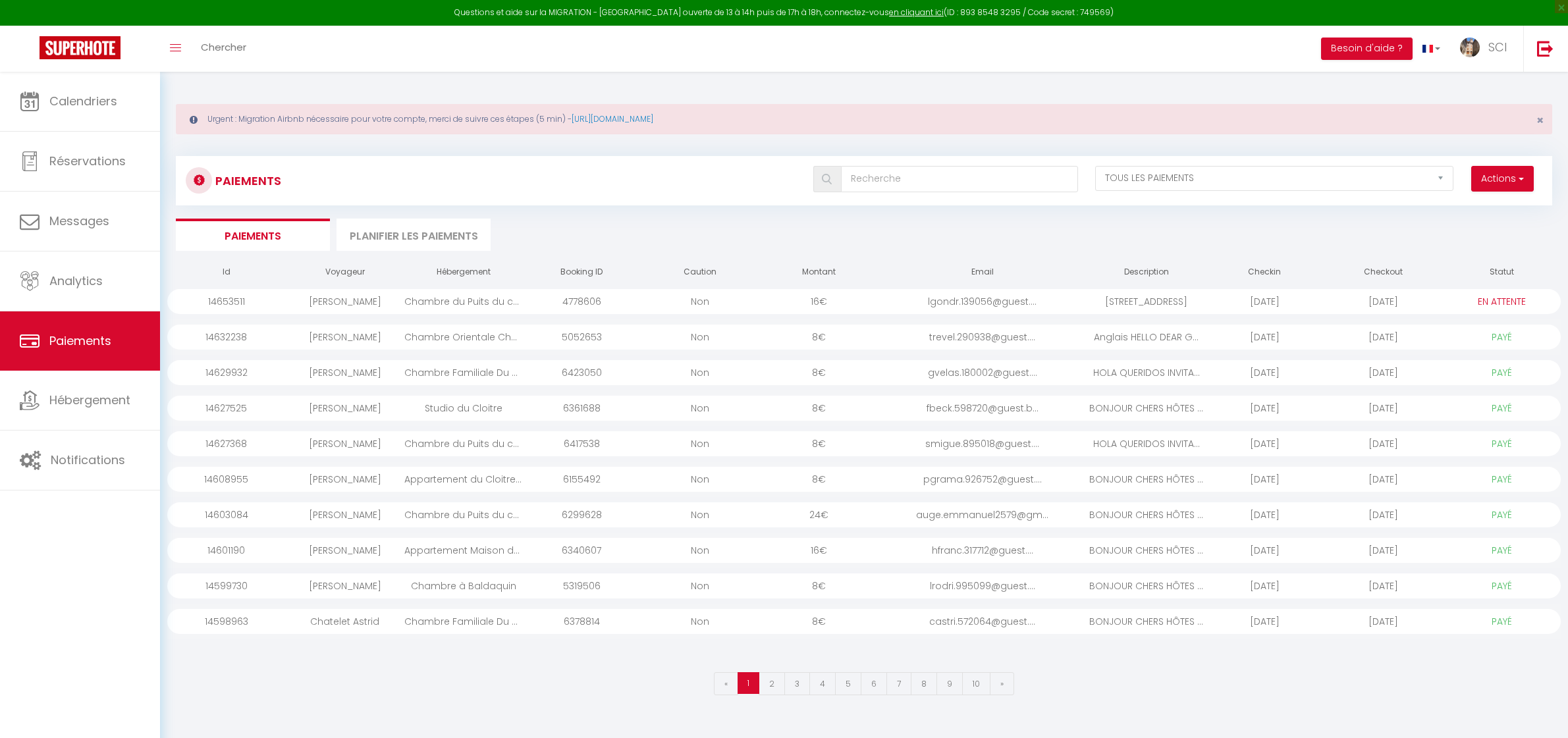
select select "2"
select select "0"
click at [116, 146] on link "Réservations" at bounding box center [80, 161] width 160 height 59
select select "not_cancelled"
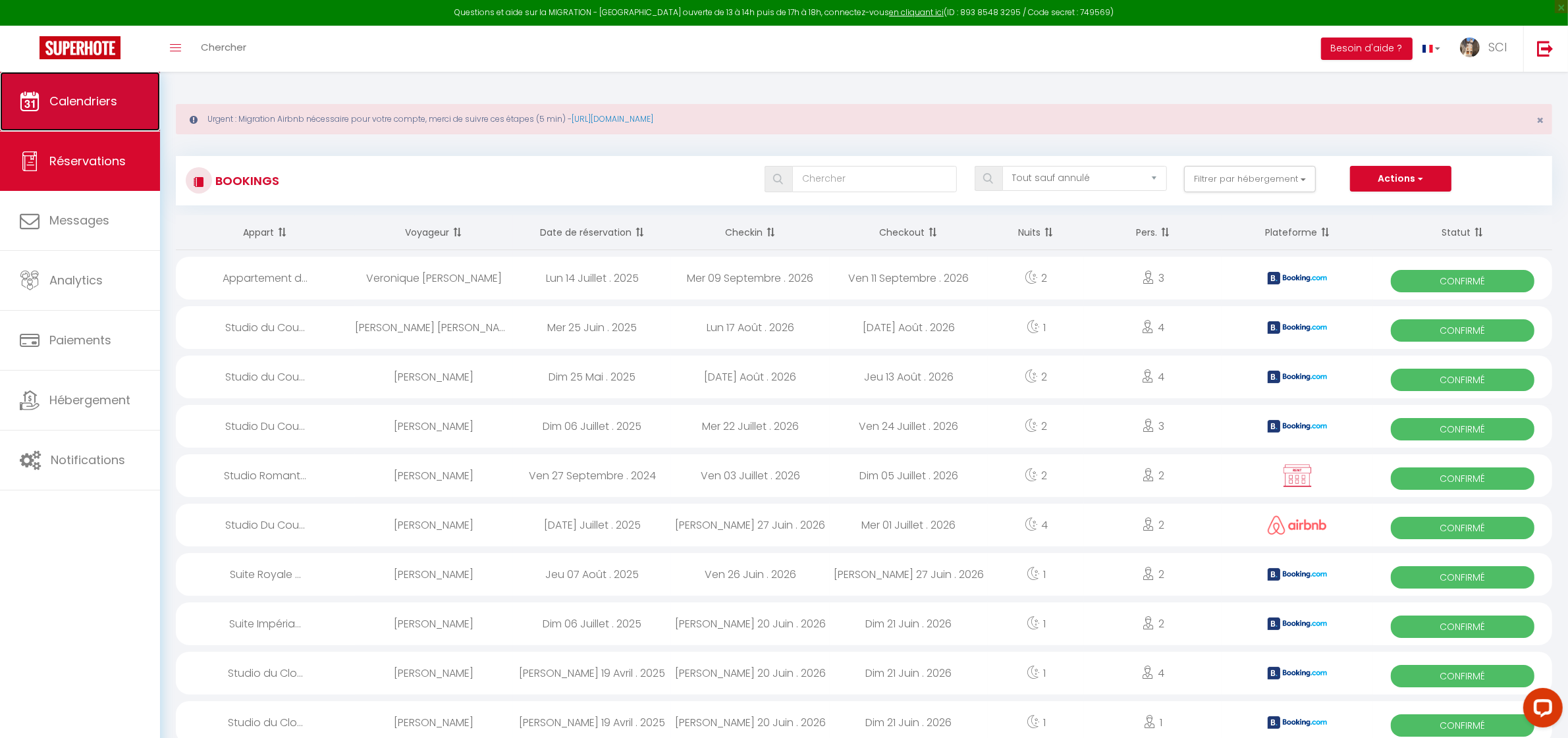
click at [117, 106] on link "Calendriers" at bounding box center [80, 101] width 160 height 59
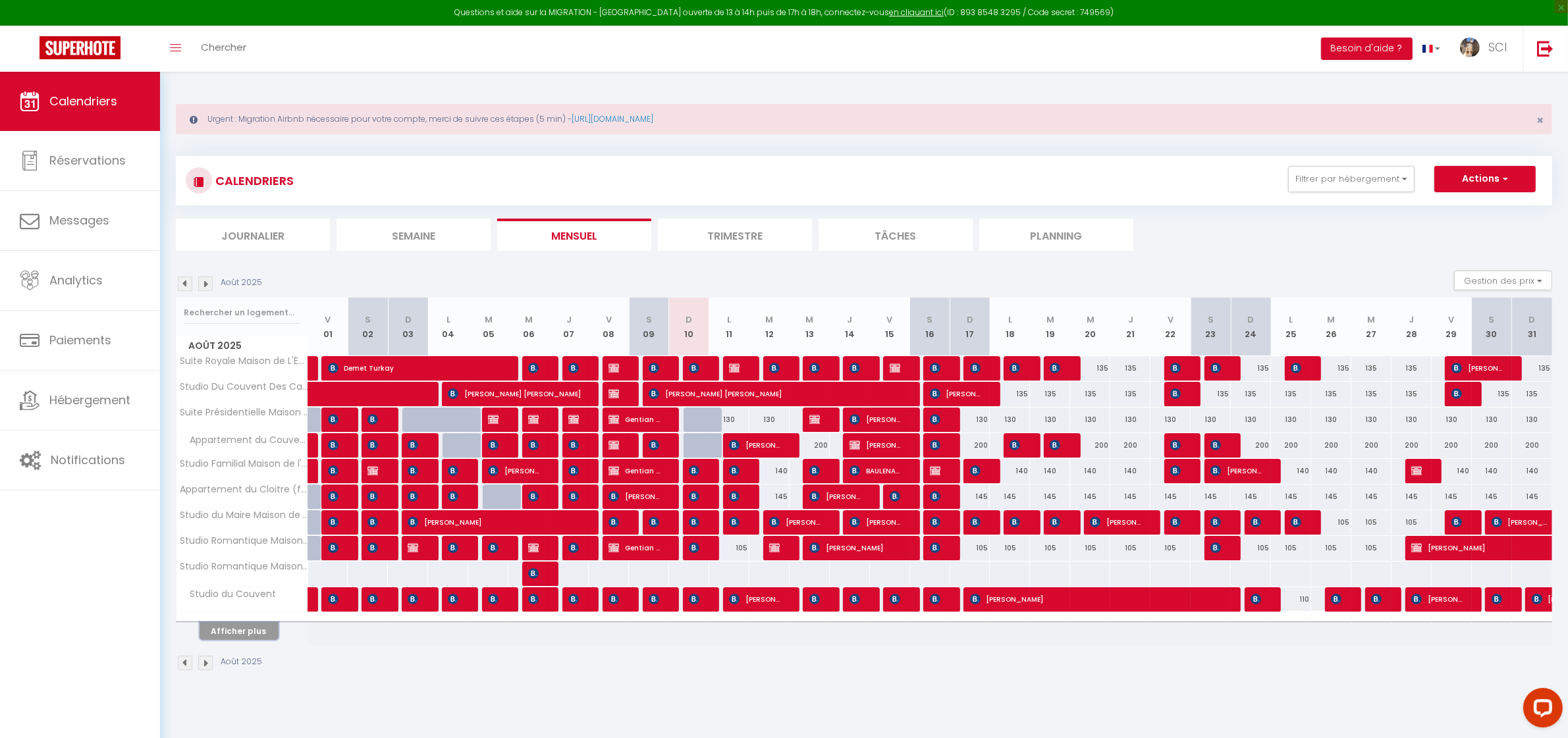
click at [259, 638] on button "Afficher plus" at bounding box center [239, 631] width 79 height 18
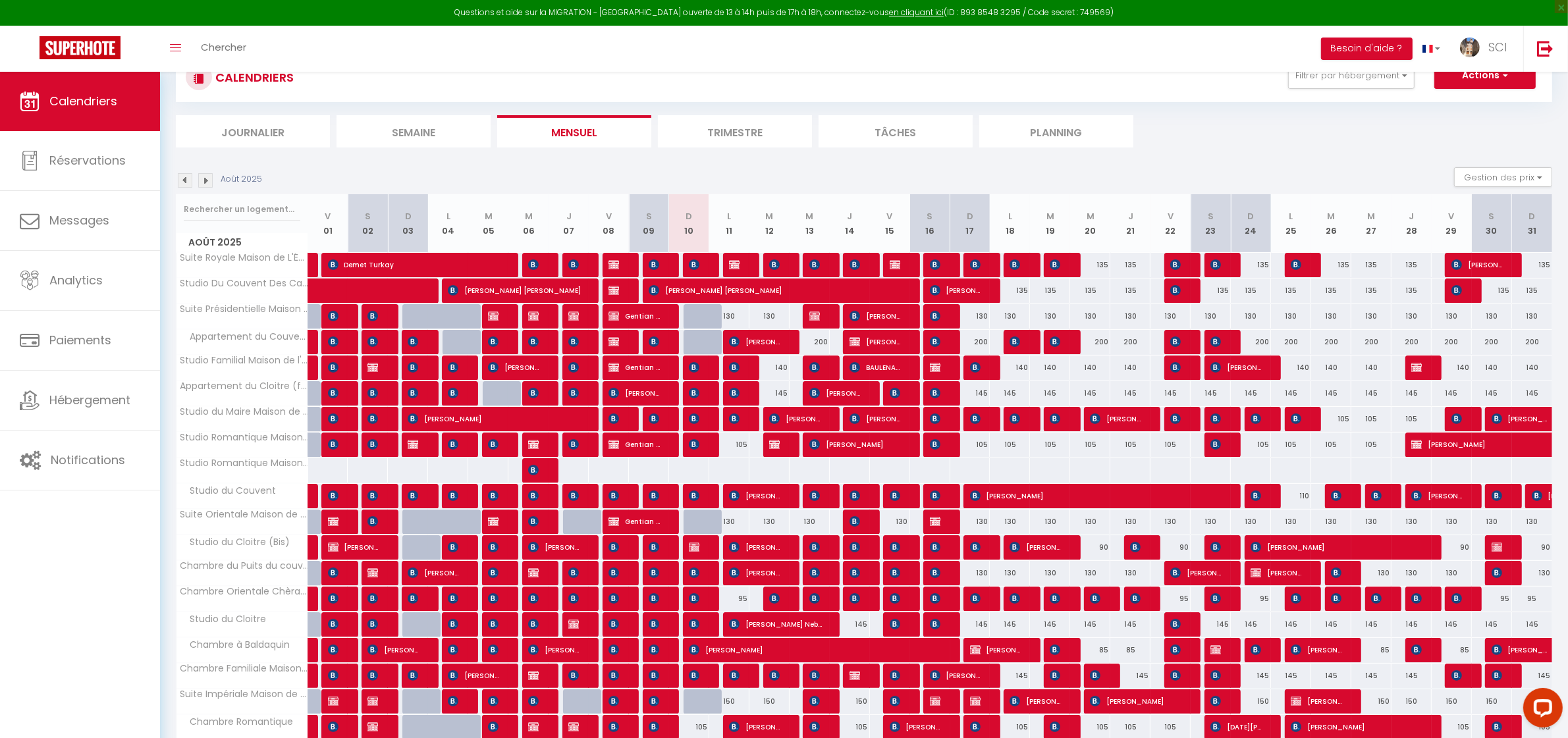
scroll to position [222, 0]
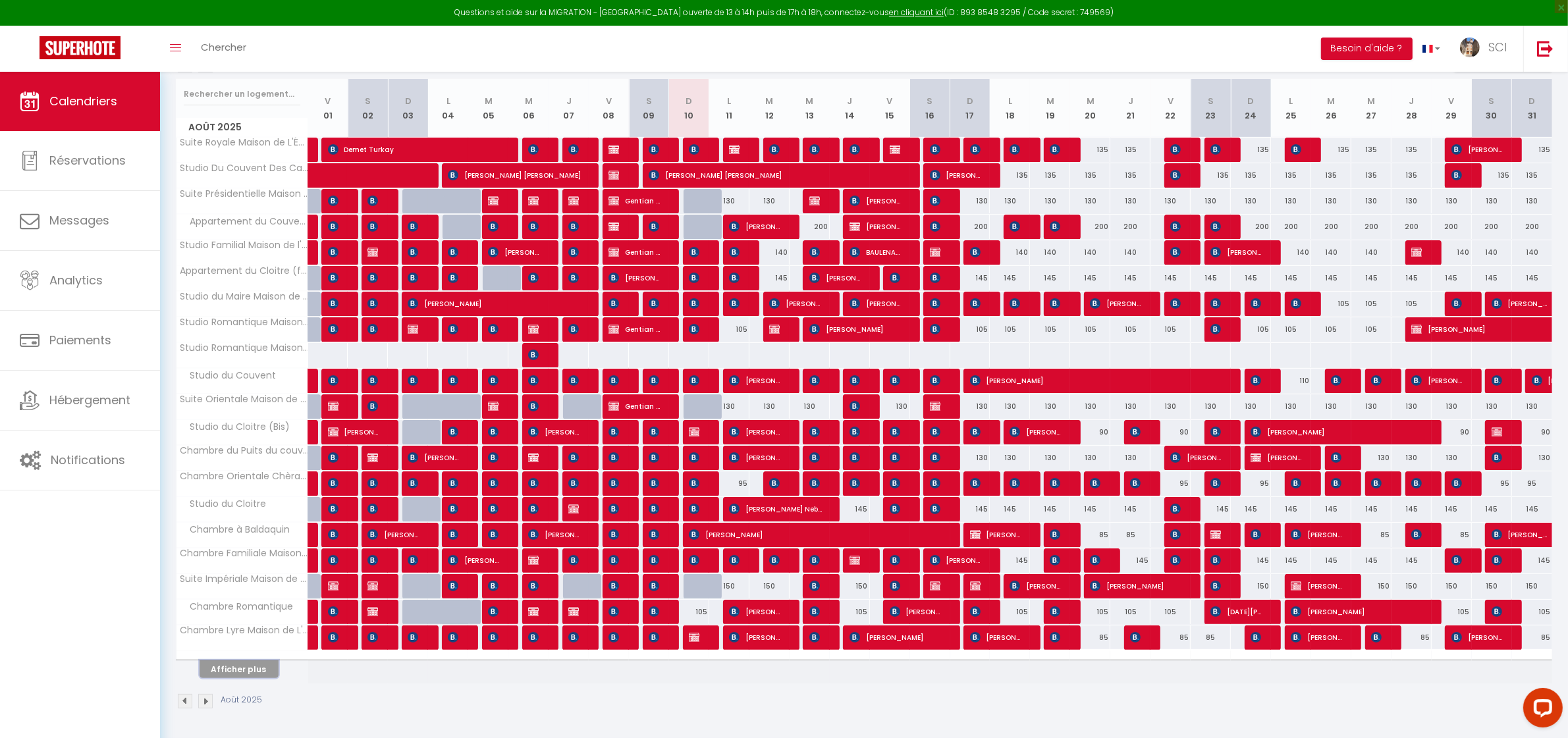
click at [235, 665] on button "Afficher plus" at bounding box center [239, 669] width 79 height 18
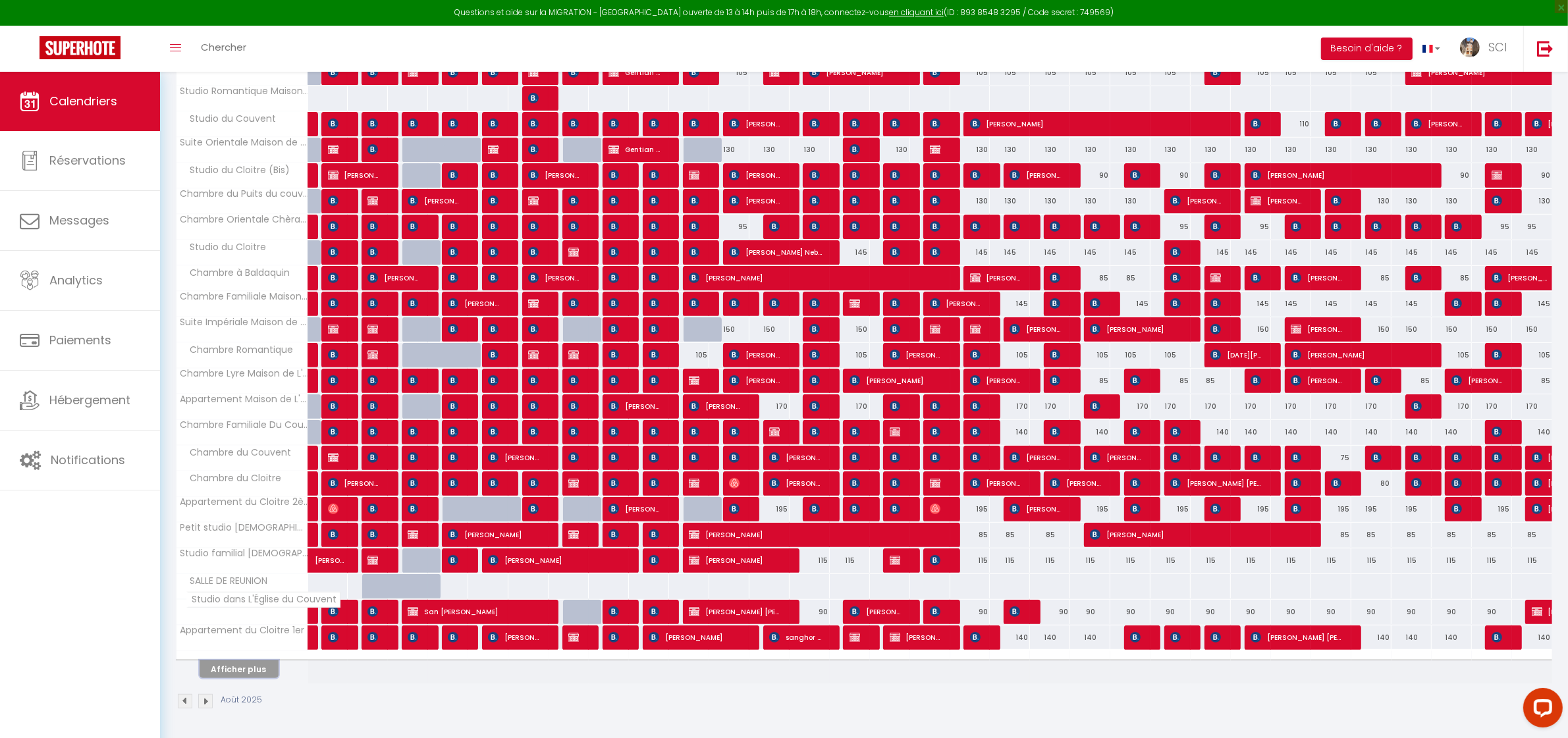
scroll to position [481, 0]
click at [261, 669] on button "Afficher plus" at bounding box center [239, 669] width 79 height 18
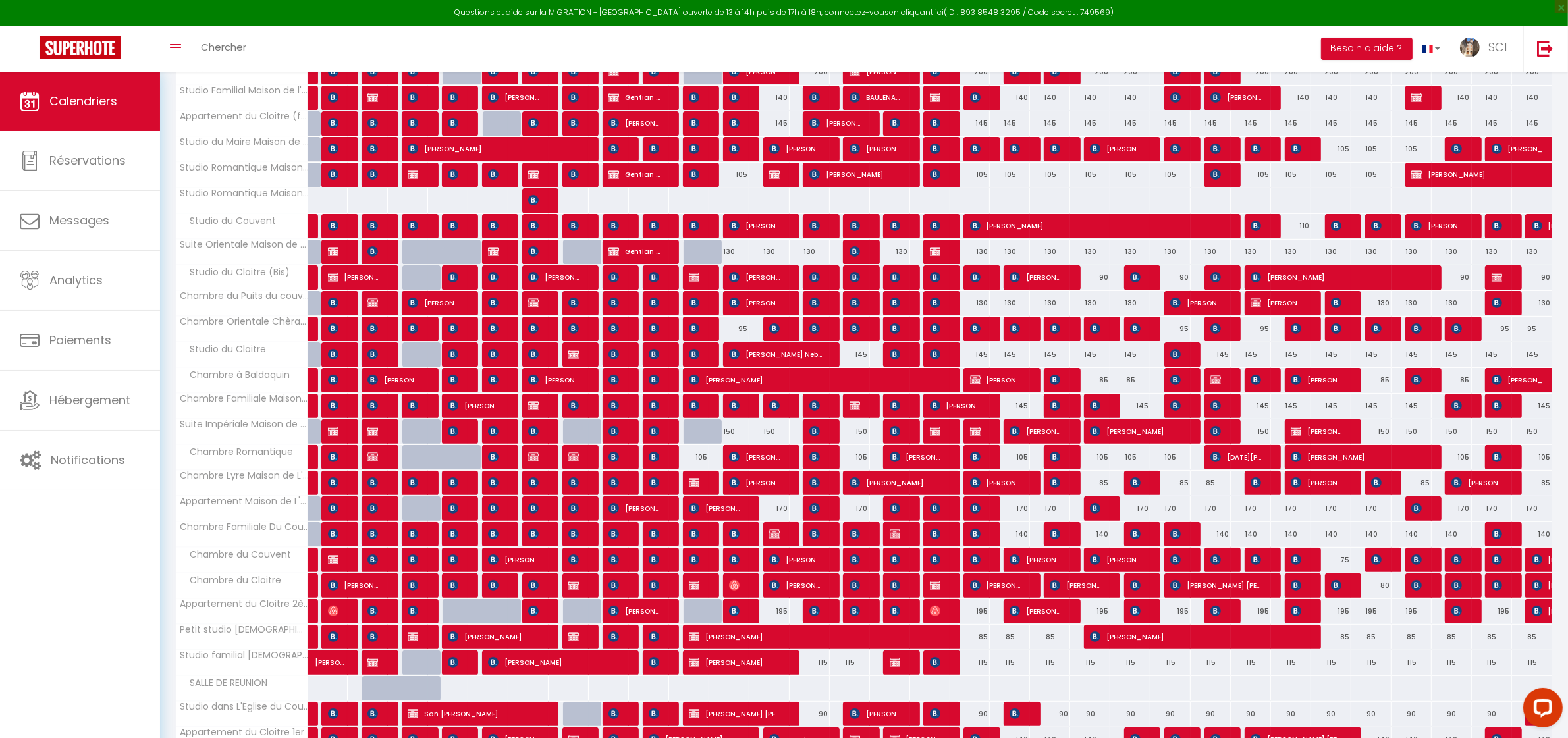
scroll to position [377, 0]
